Goal: Information Seeking & Learning: Understand process/instructions

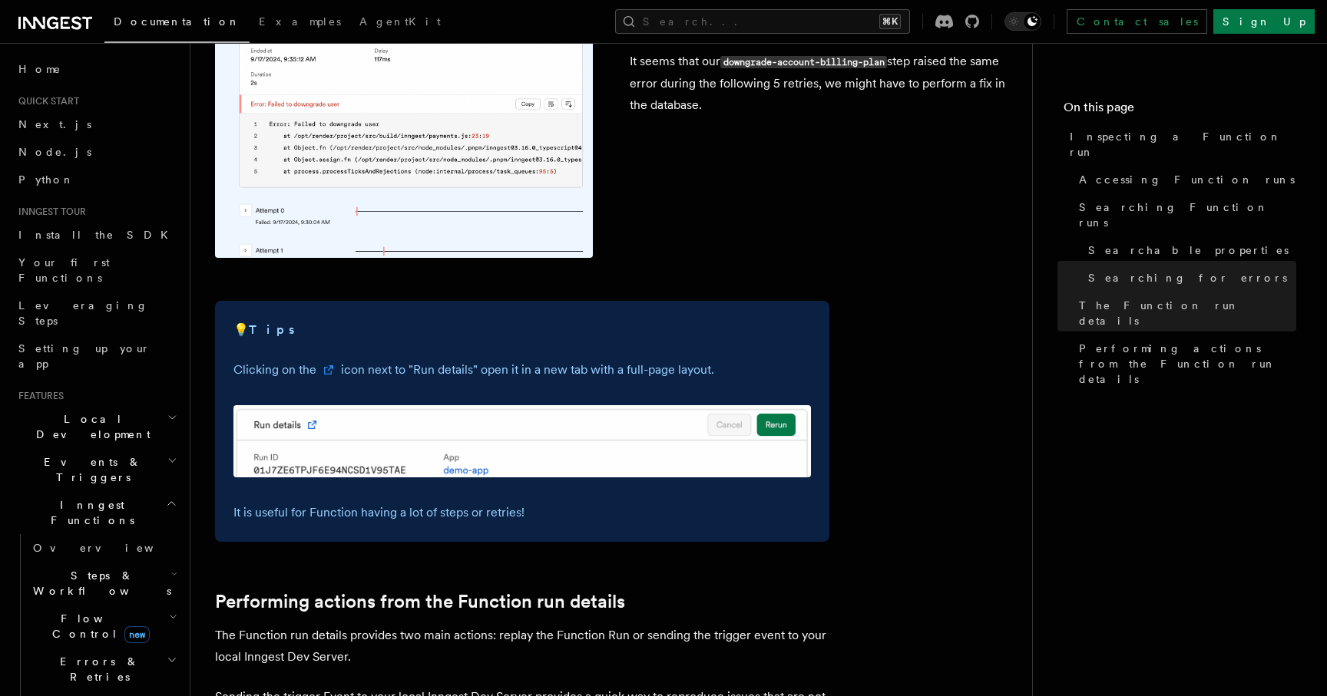
scroll to position [3516, 0]
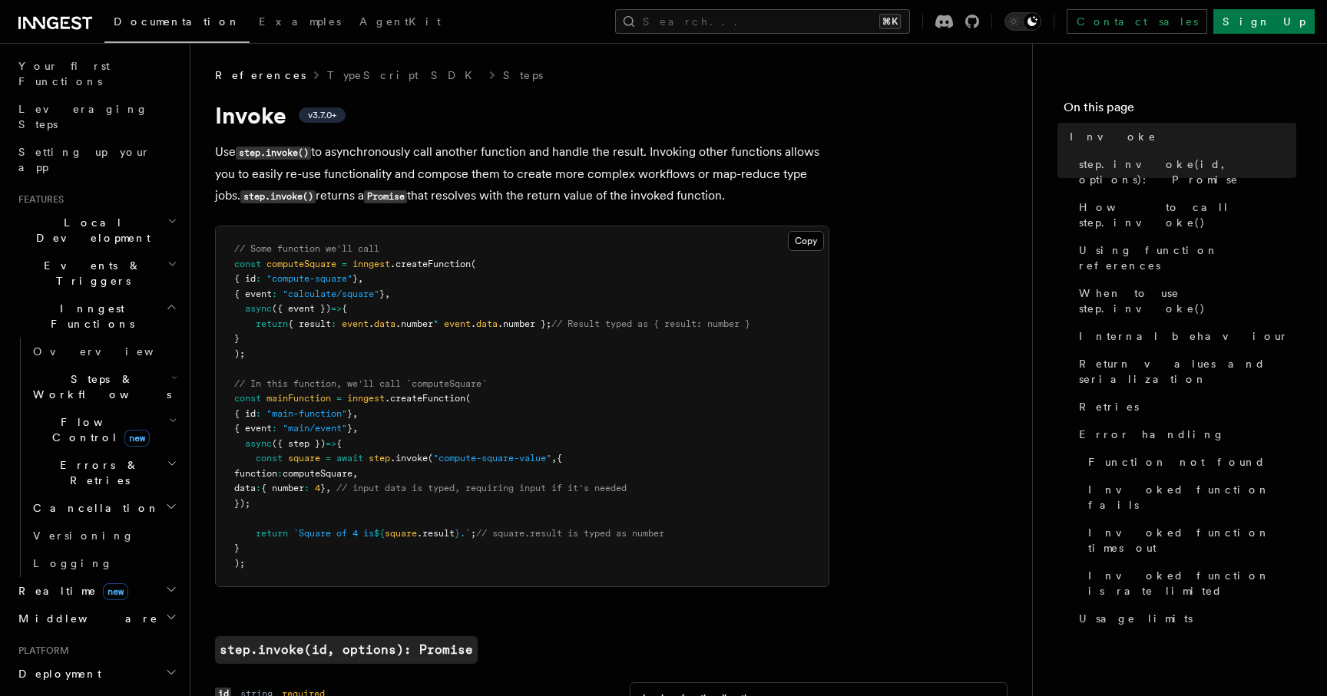
scroll to position [777, 0]
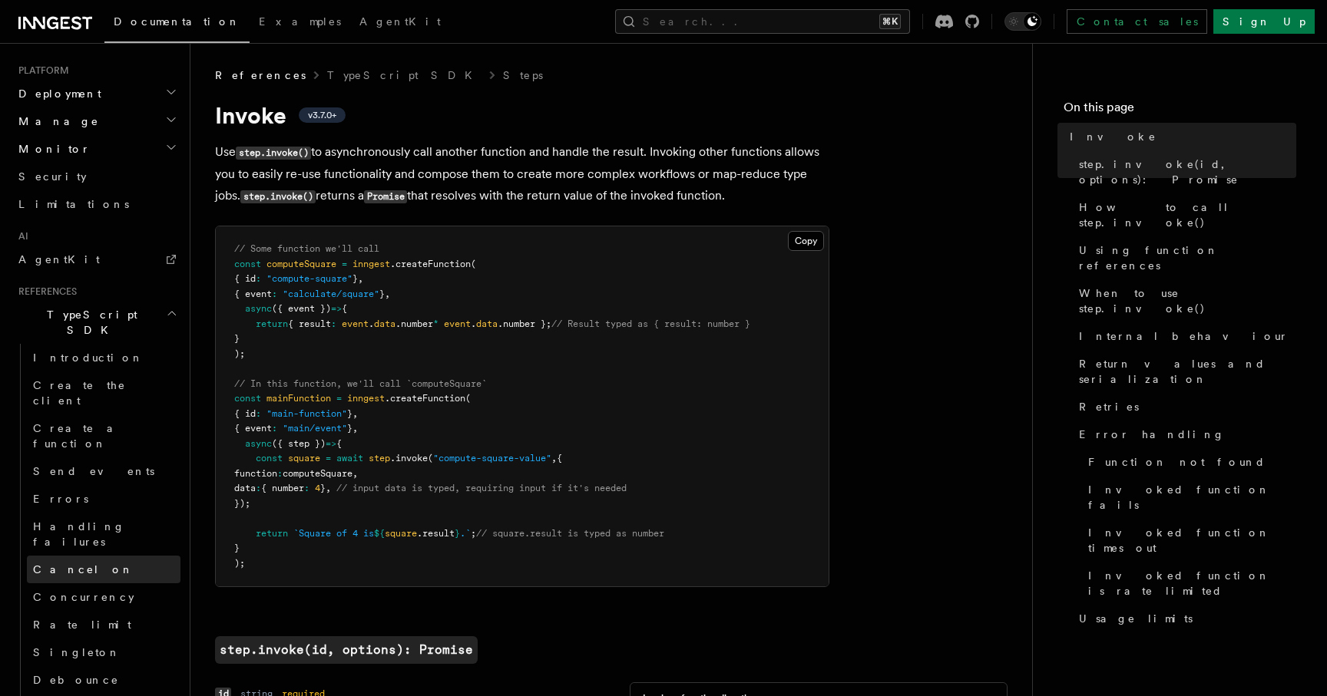
click at [65, 556] on link "Cancel on" at bounding box center [104, 570] width 154 height 28
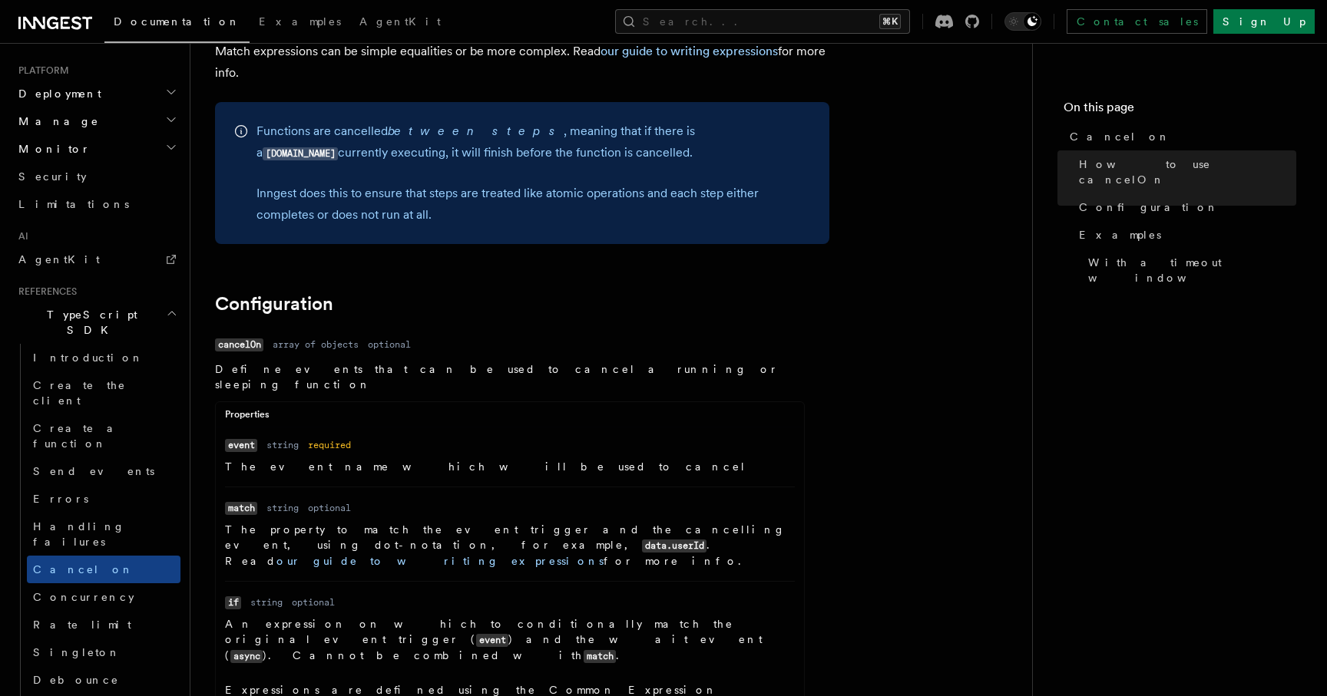
scroll to position [2198, 0]
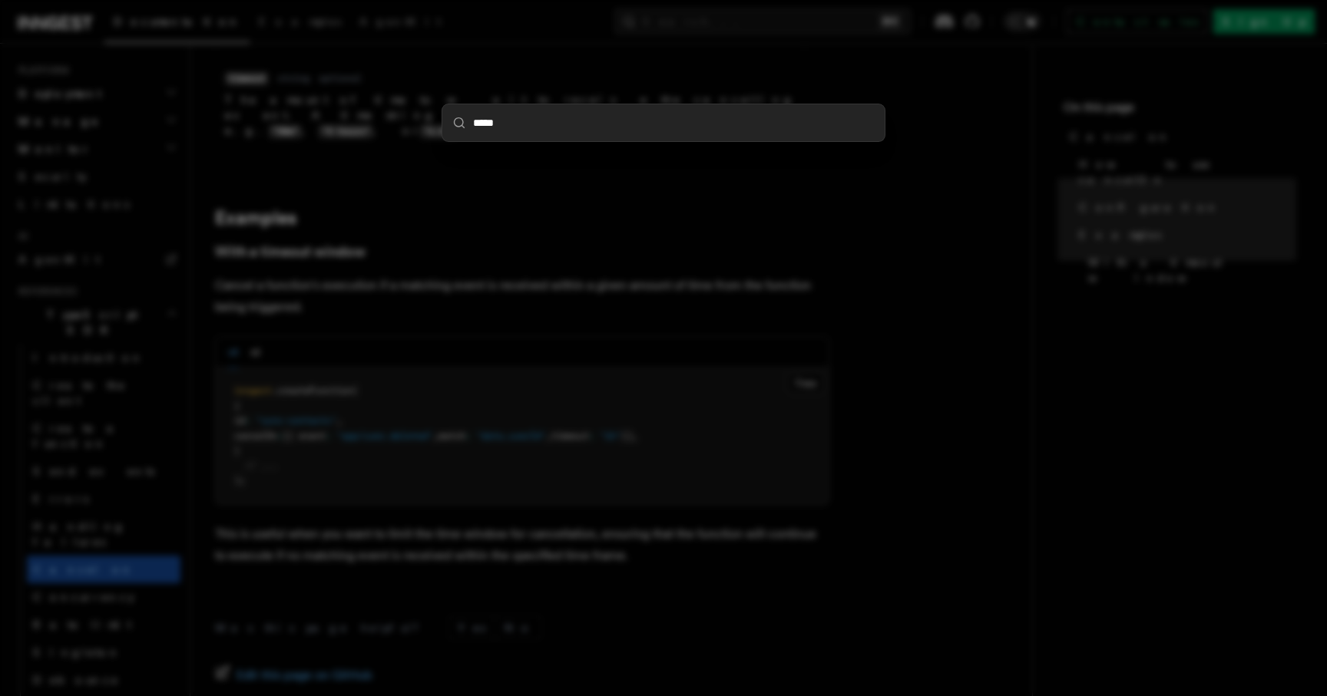
type input "******"
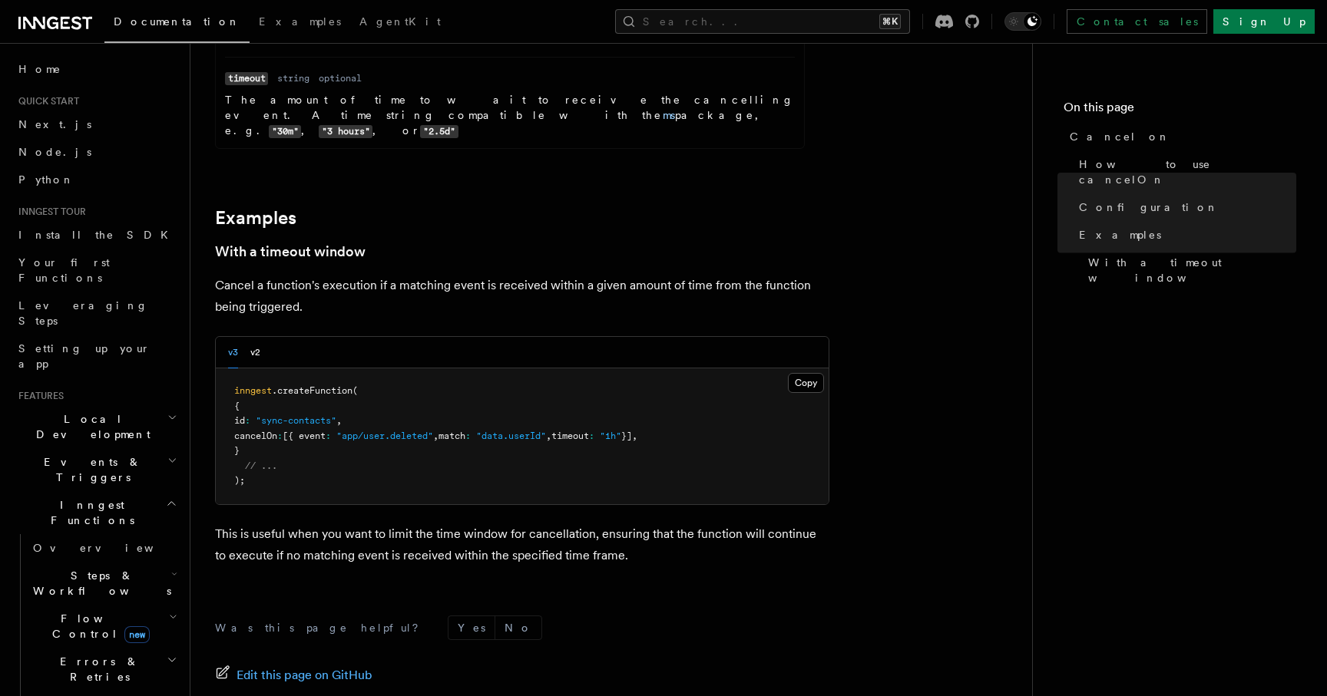
scroll to position [0, 0]
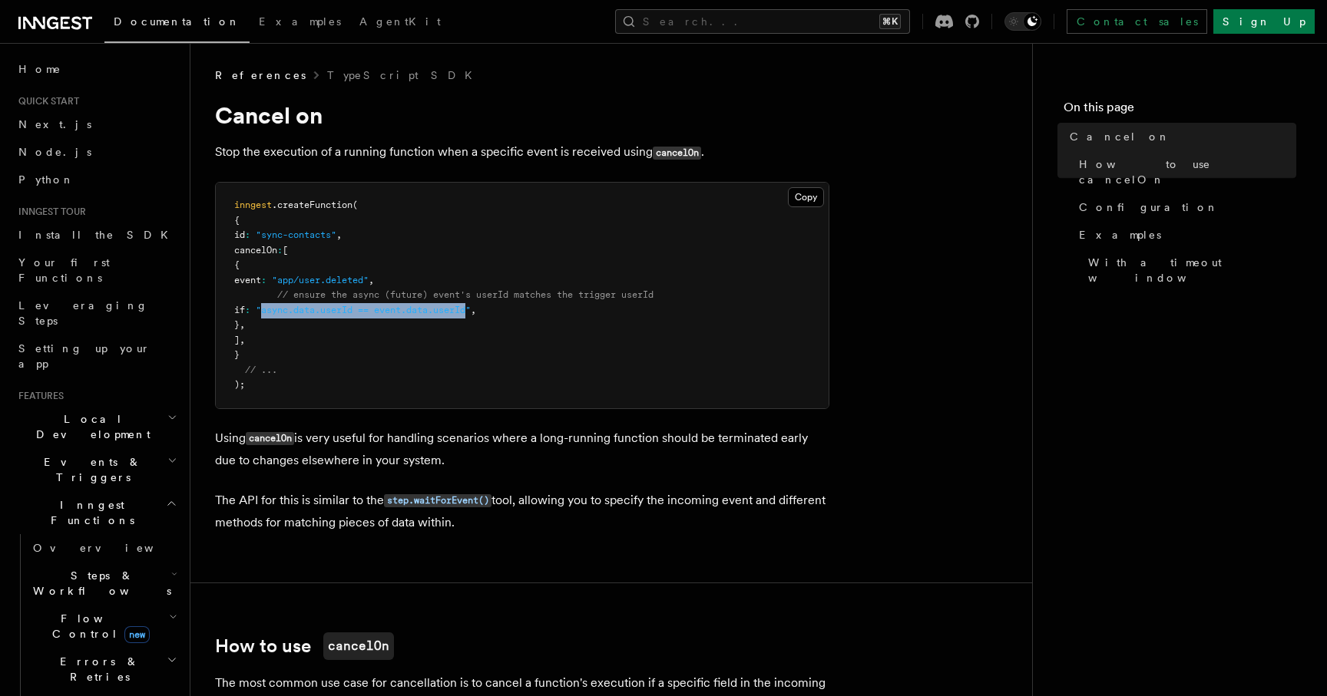
drag, startPoint x: 515, startPoint y: 306, endPoint x: 305, endPoint y: 312, distance: 210.5
click at [305, 312] on span ""async.data.userId == event.data.userId"" at bounding box center [363, 310] width 215 height 11
copy span "async.data.userId == event.data.userId"
click at [251, 430] on p "Using cancelOn is very useful for handling scenarios where a long-running funct…" at bounding box center [522, 450] width 614 height 44
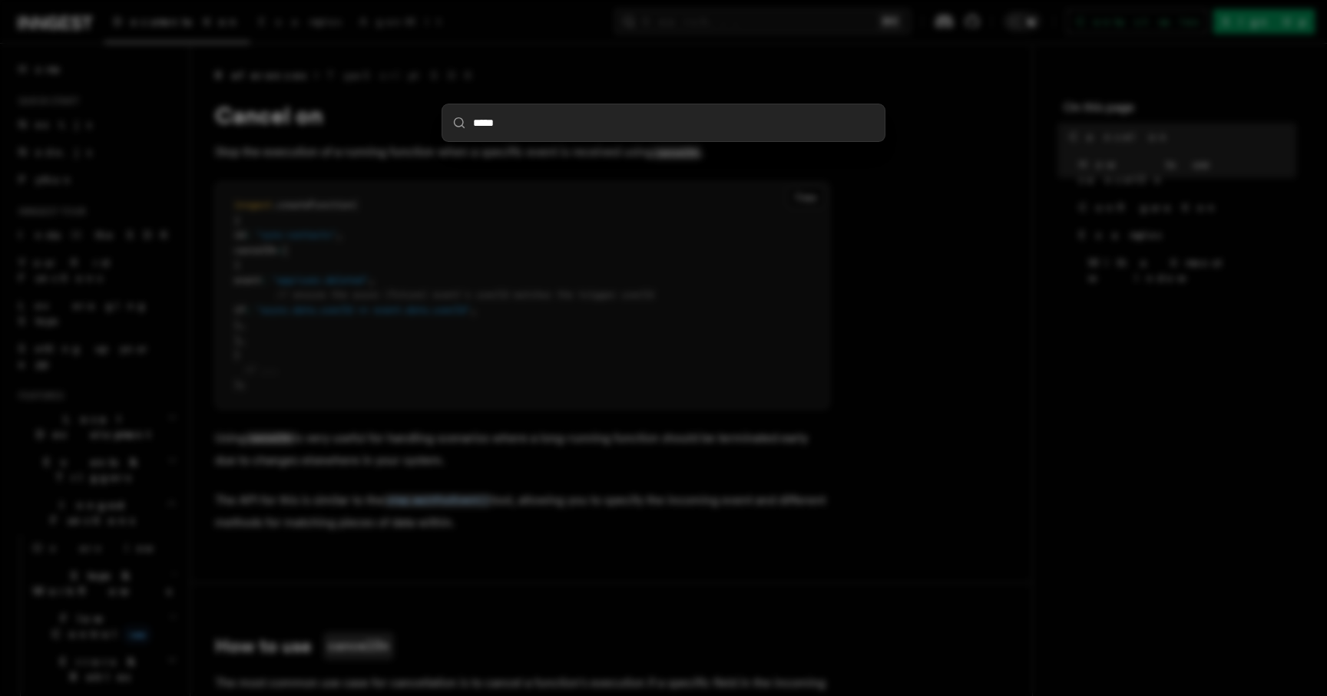
type input "******"
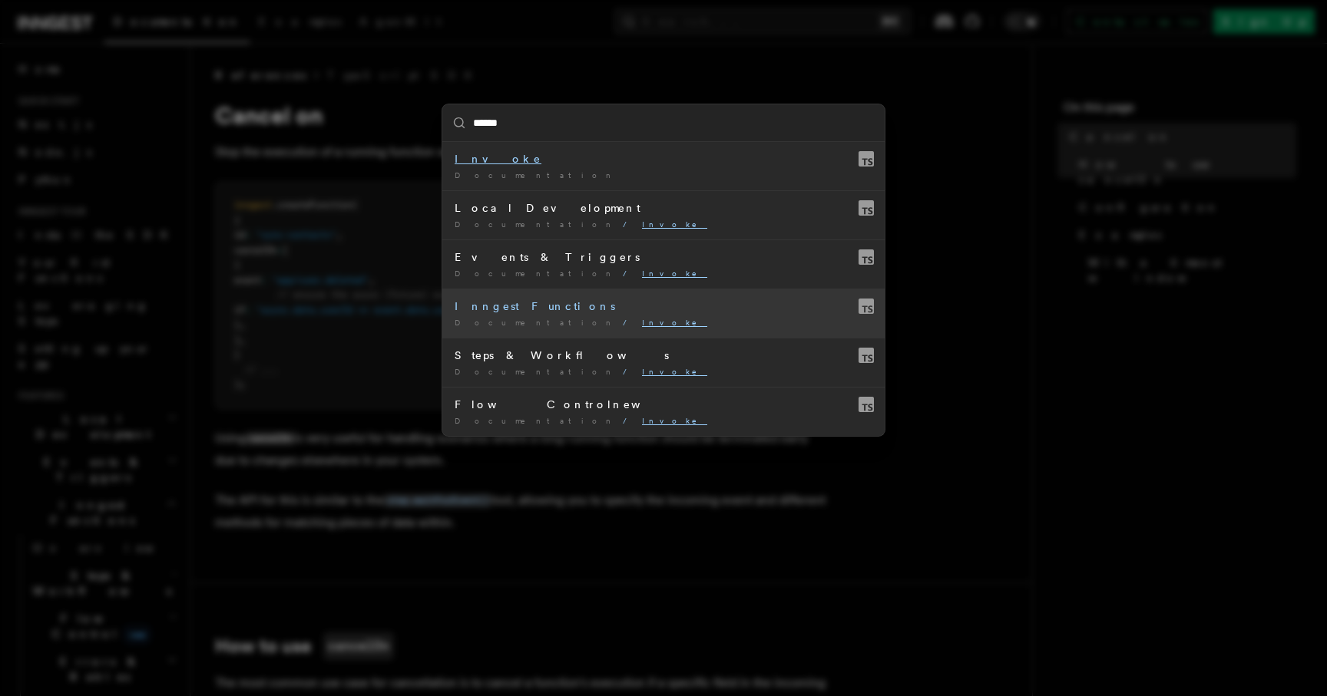
click at [560, 306] on div "Inngest Functions" at bounding box center [663, 306] width 418 height 15
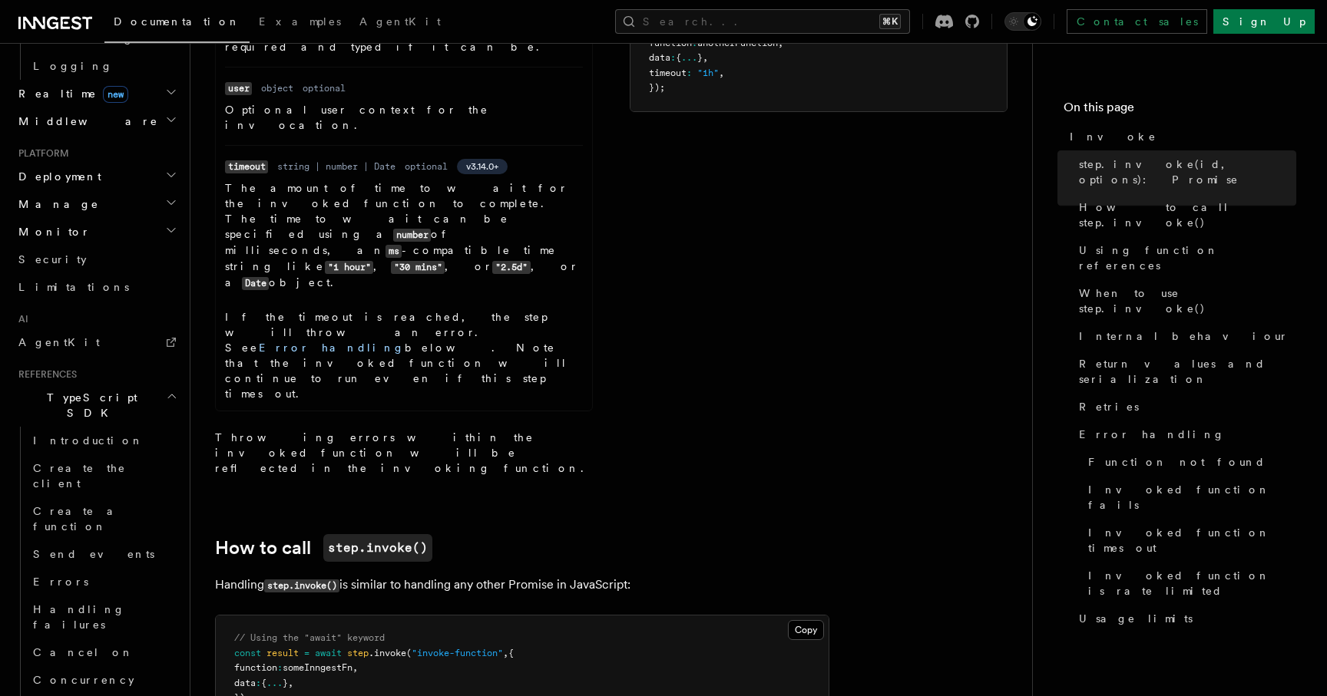
scroll to position [1164, 0]
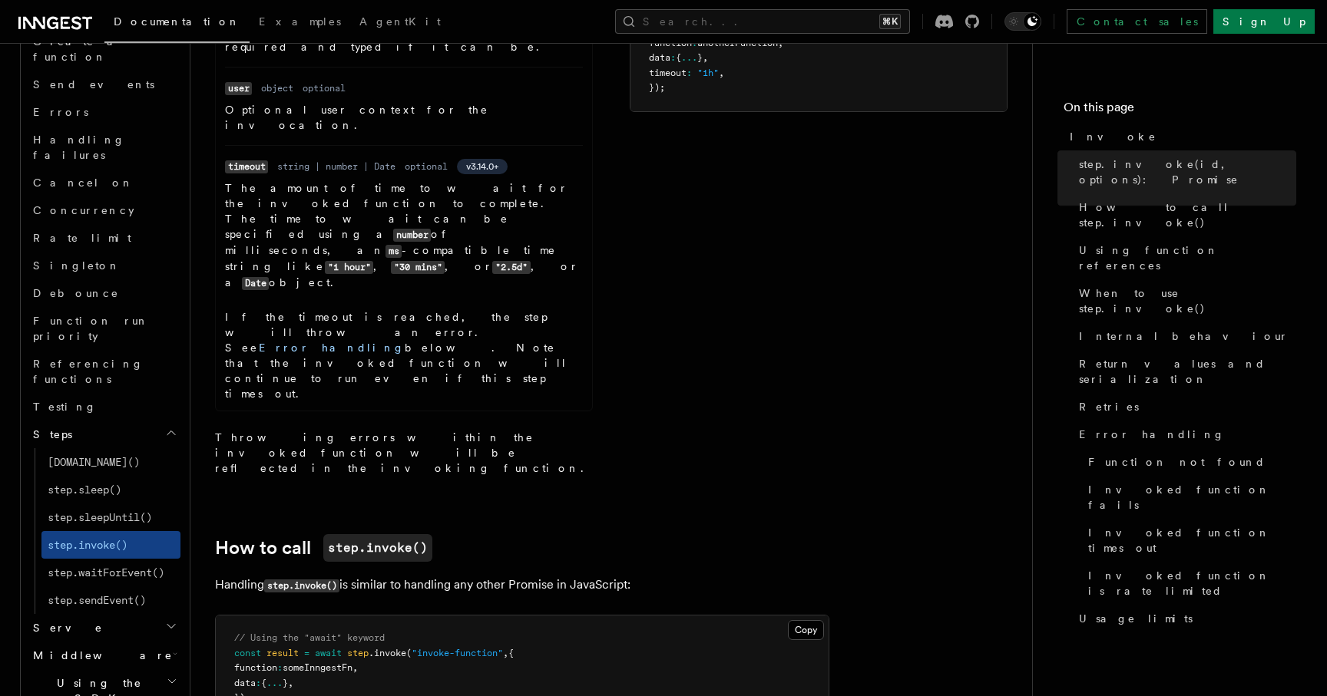
click at [984, 243] on div "Name id Type string Required required Description The ID of the invocation. Thi…" at bounding box center [611, 87] width 792 height 796
